Goal: Entertainment & Leisure: Consume media (video, audio)

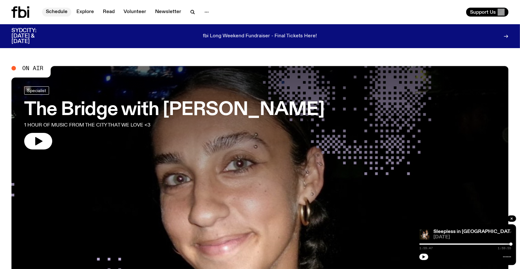
click at [51, 11] on link "Schedule" at bounding box center [56, 12] width 29 height 9
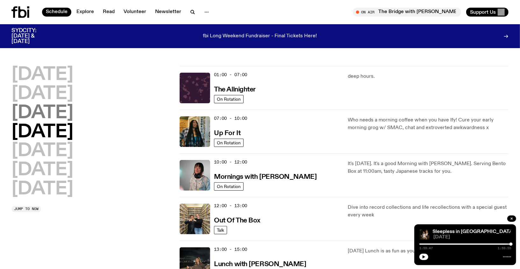
click at [47, 117] on h2 "[DATE]" at bounding box center [42, 113] width 62 height 18
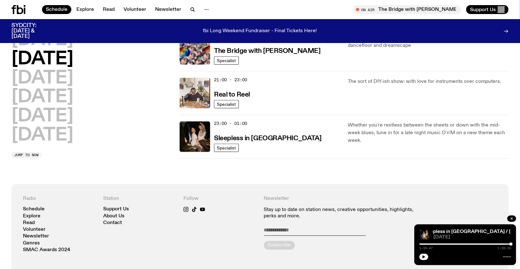
scroll to position [342, 0]
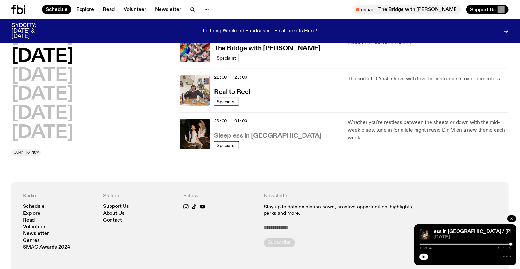
click at [250, 135] on h3 "Sleepless in [GEOGRAPHIC_DATA]" at bounding box center [268, 136] width 108 height 7
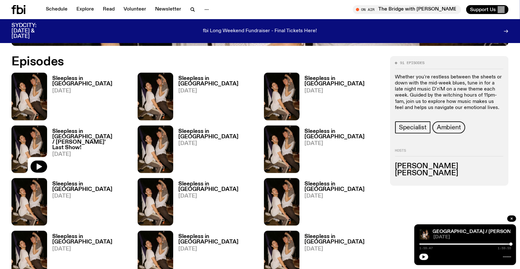
scroll to position [329, 0]
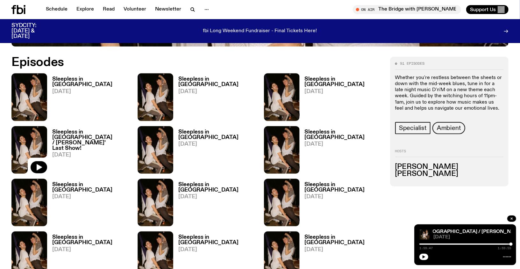
click at [317, 82] on link "Sleepless in [GEOGRAPHIC_DATA] [DATE]" at bounding box center [341, 98] width 83 height 44
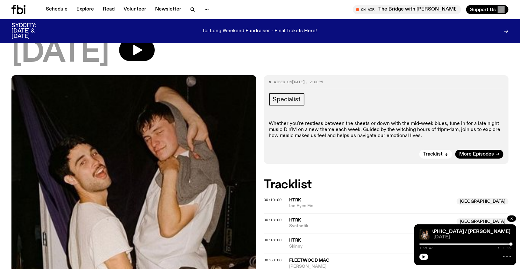
scroll to position [8, 0]
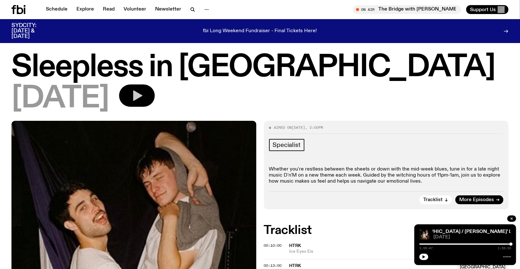
click at [142, 99] on button "button" at bounding box center [137, 95] width 36 height 22
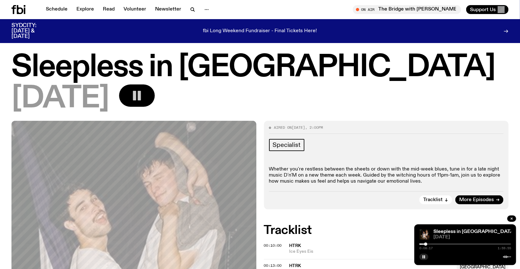
click at [143, 102] on icon "button" at bounding box center [137, 95] width 13 height 13
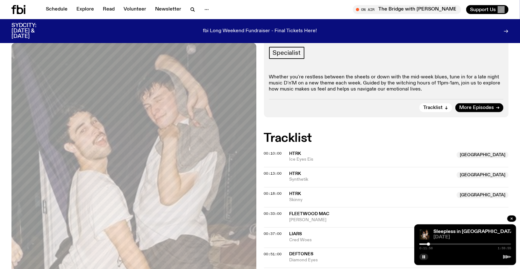
scroll to position [101, 0]
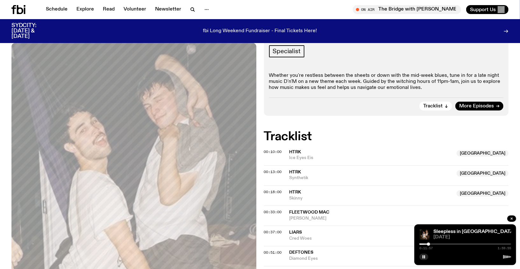
click at [428, 245] on div at bounding box center [428, 244] width 3 height 3
click at [425, 258] on icon "button" at bounding box center [424, 257] width 4 height 4
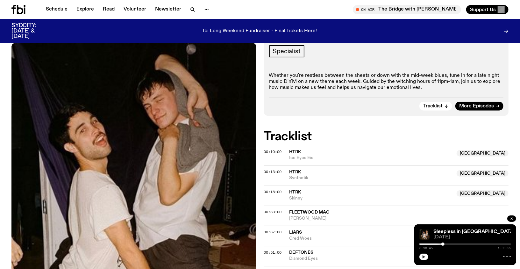
click at [422, 260] on div at bounding box center [466, 256] width 92 height 8
click at [426, 258] on button "button" at bounding box center [424, 257] width 9 height 6
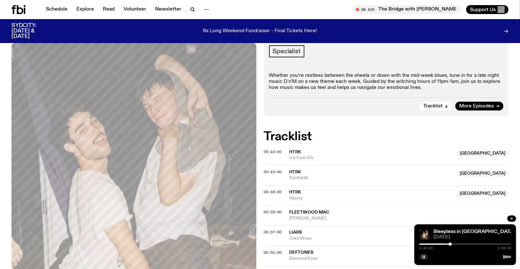
click at [424, 257] on rect "button" at bounding box center [424, 256] width 1 height 3
